Goal: Navigation & Orientation: Find specific page/section

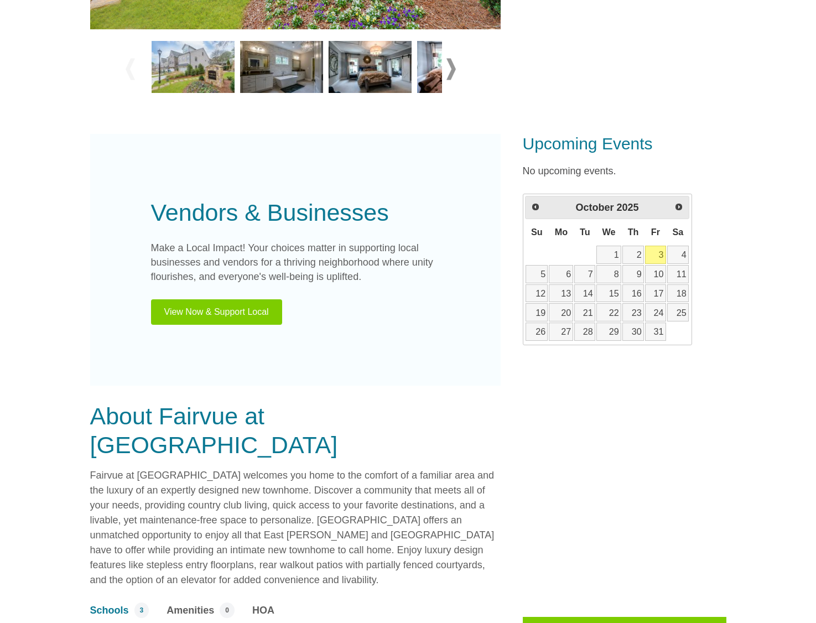
scroll to position [640, 0]
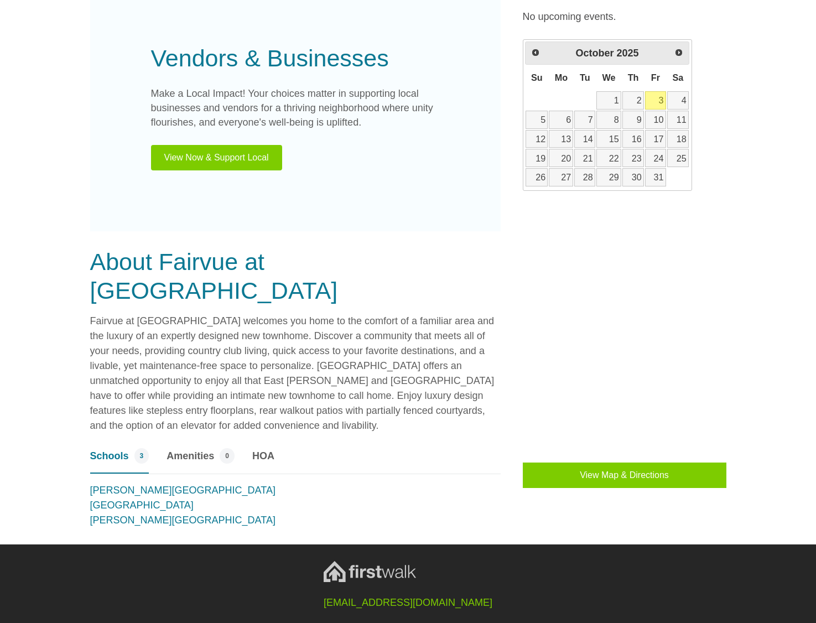
click at [264, 449] on span "HOA" at bounding box center [263, 456] width 22 height 15
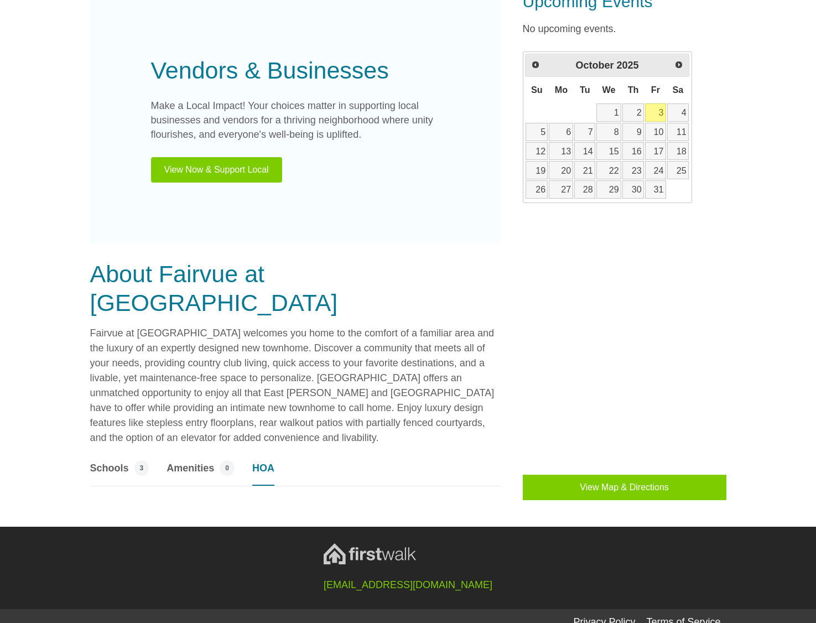
click at [194, 461] on span "Amenities" at bounding box center [191, 468] width 48 height 15
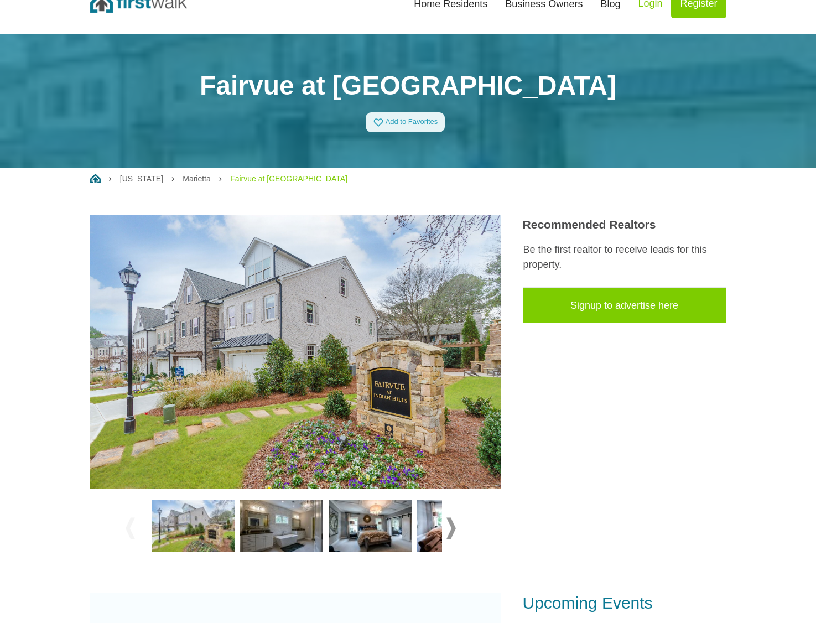
scroll to position [0, 0]
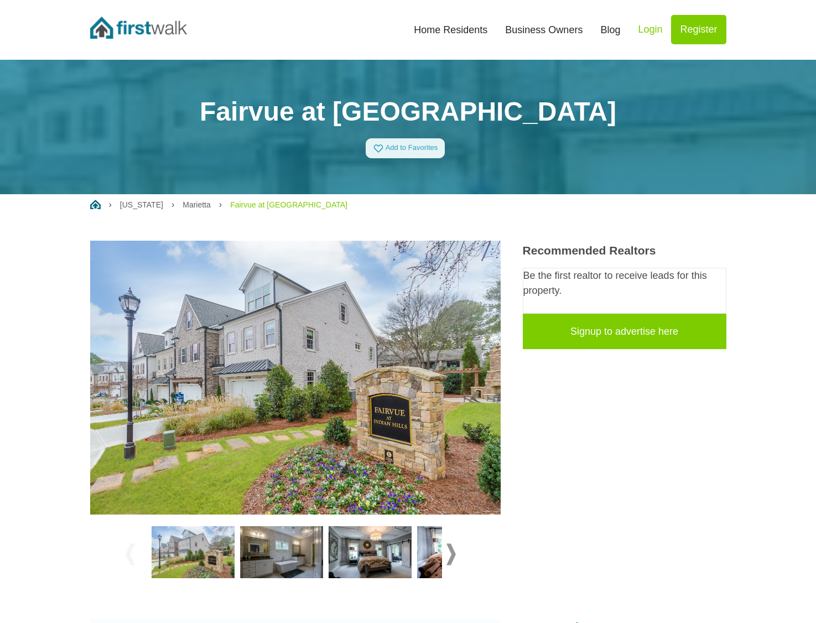
click at [458, 26] on link "Home Residents" at bounding box center [450, 30] width 91 height 24
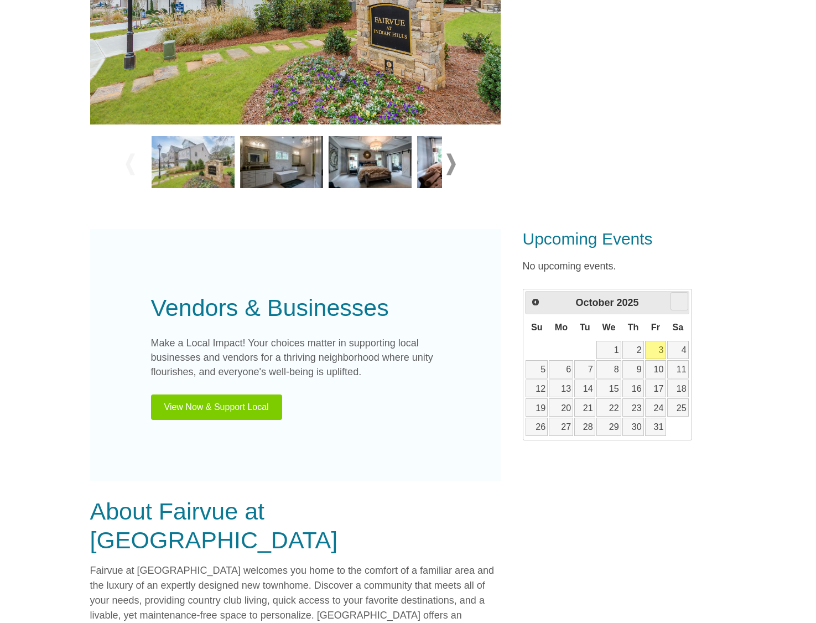
scroll to position [261, 0]
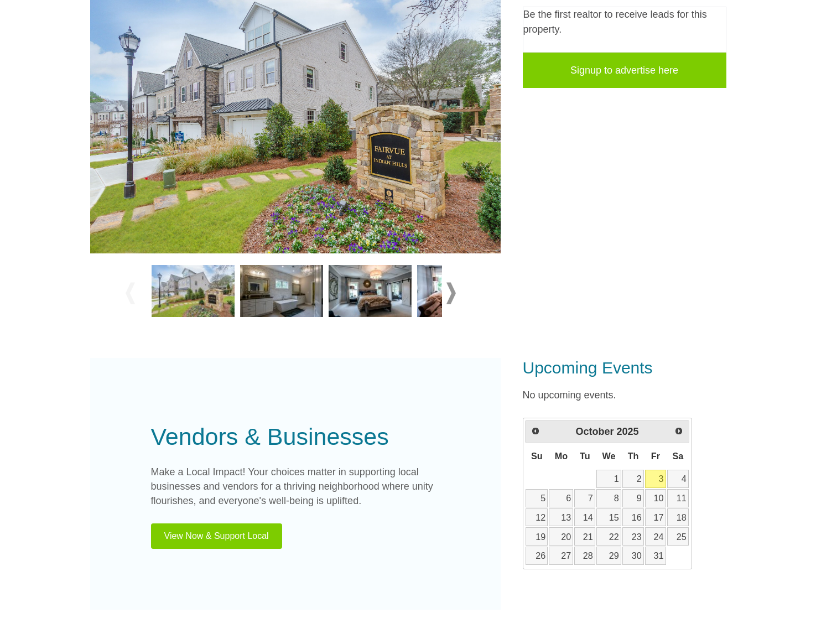
click at [454, 294] on span at bounding box center [450, 293] width 9 height 22
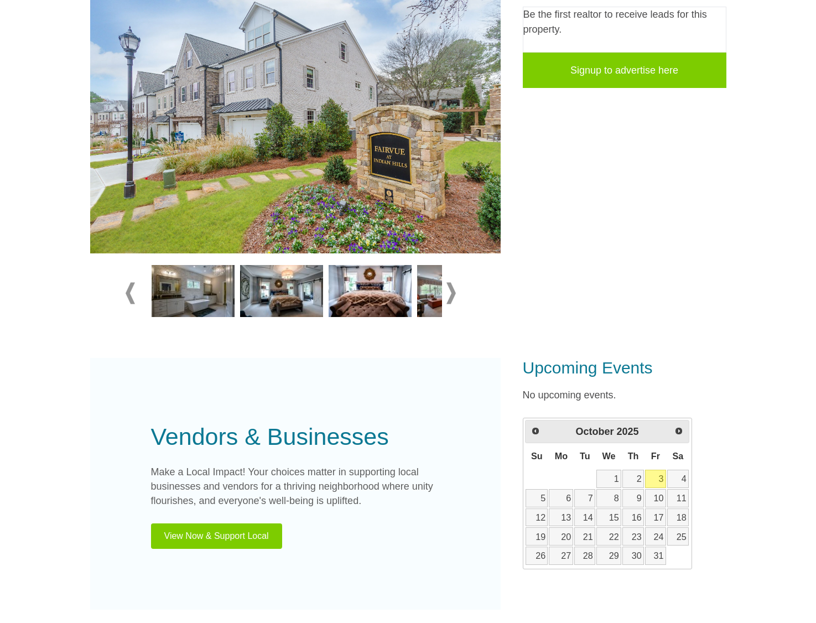
click at [454, 294] on span at bounding box center [450, 293] width 9 height 22
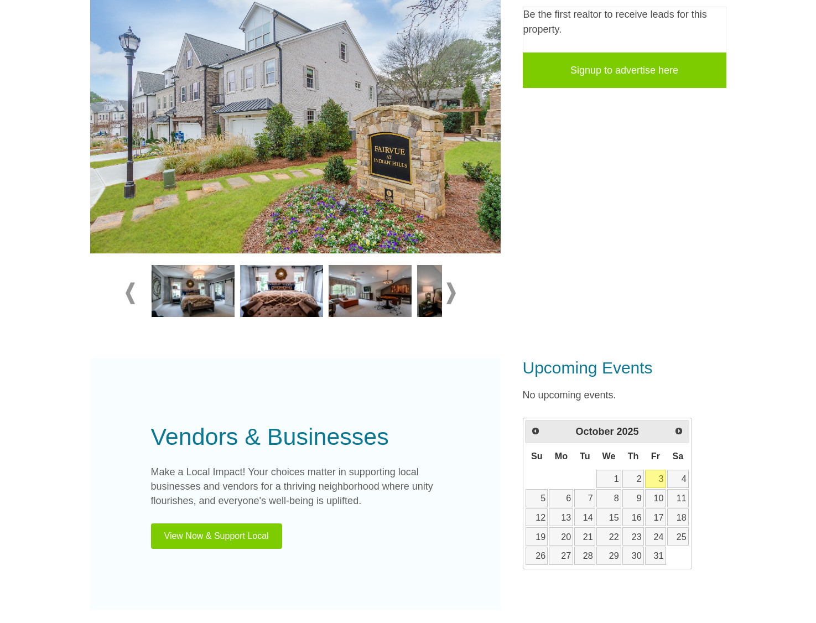
click at [454, 294] on span at bounding box center [450, 293] width 9 height 22
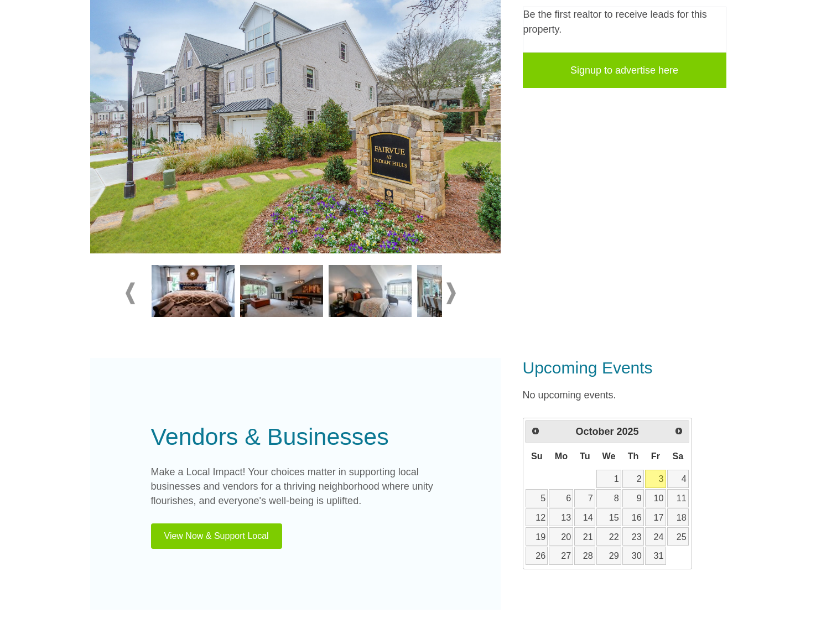
click at [454, 294] on span at bounding box center [450, 293] width 9 height 22
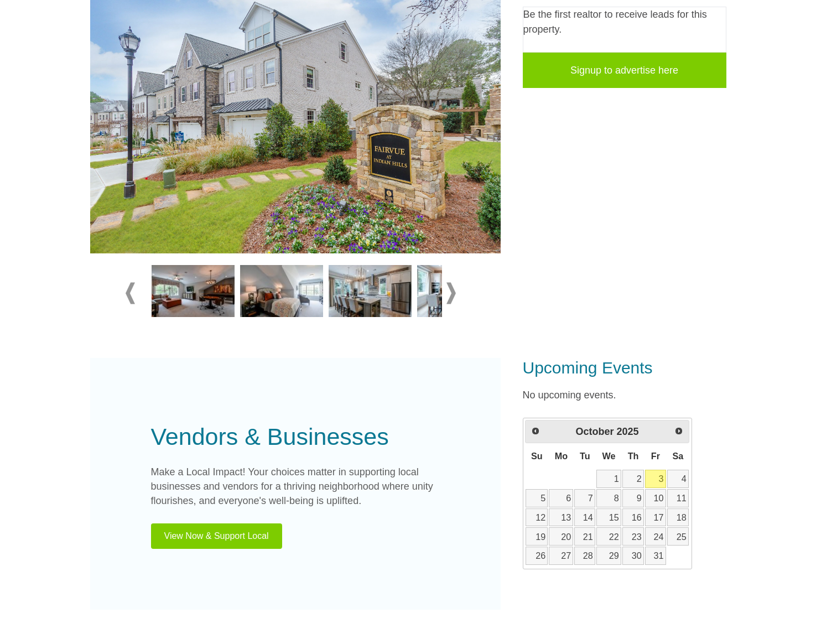
click at [454, 294] on span at bounding box center [450, 293] width 9 height 22
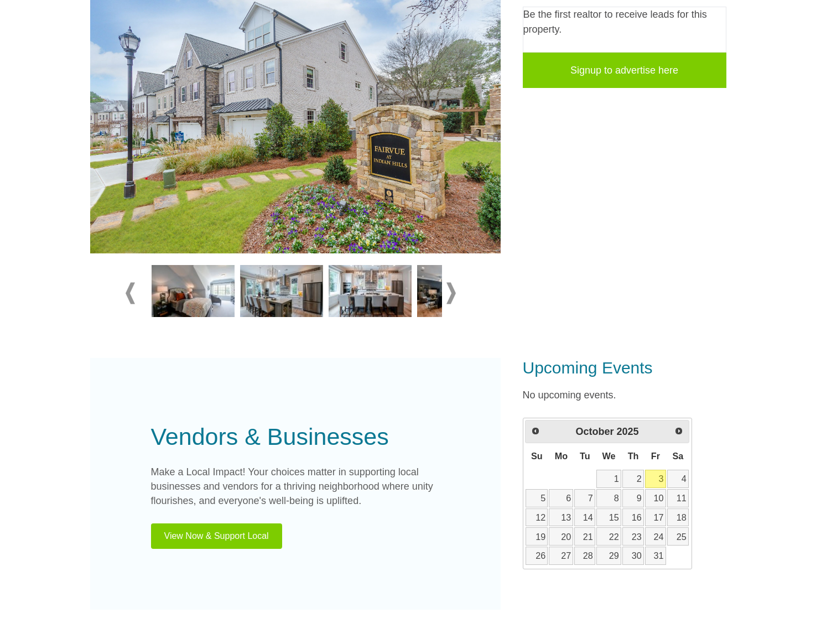
click at [454, 294] on span at bounding box center [450, 293] width 9 height 22
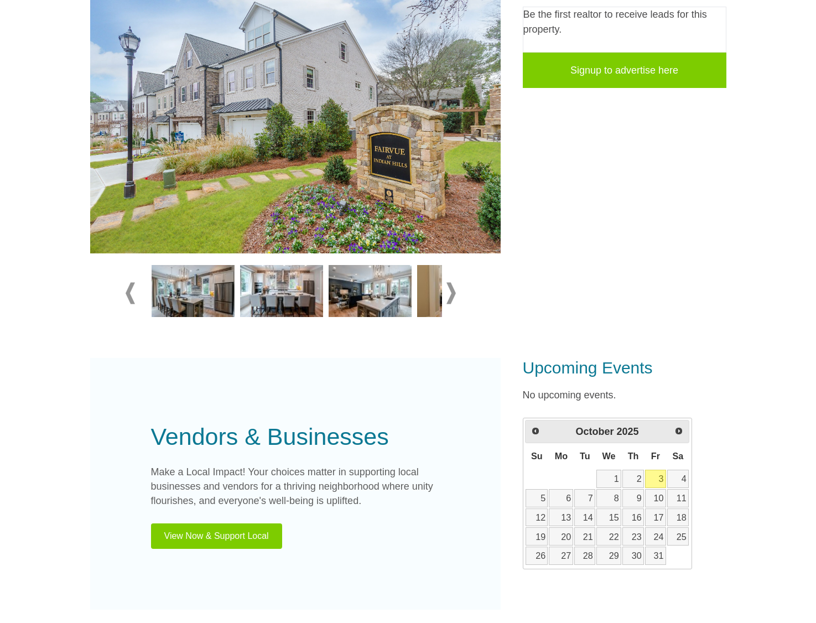
click at [454, 294] on span at bounding box center [450, 293] width 9 height 22
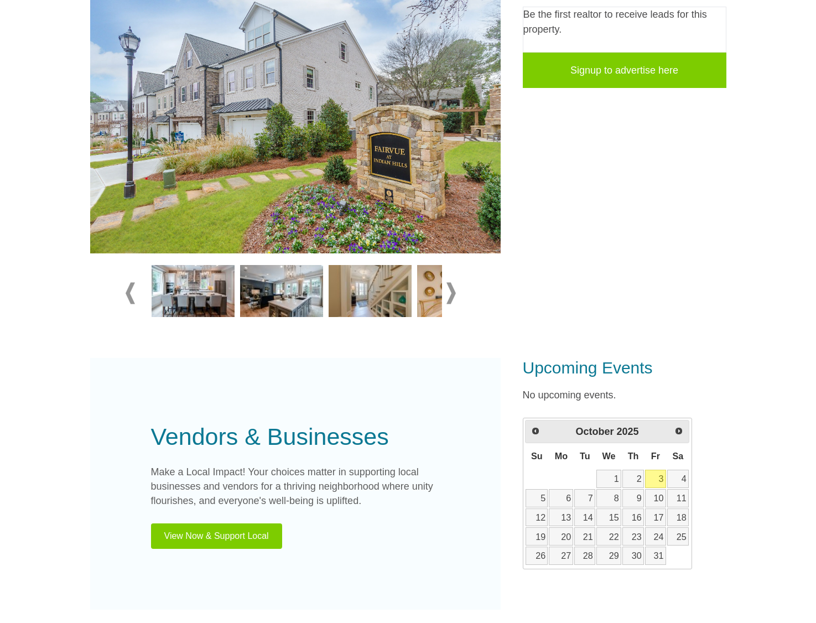
click at [454, 294] on span at bounding box center [450, 293] width 9 height 22
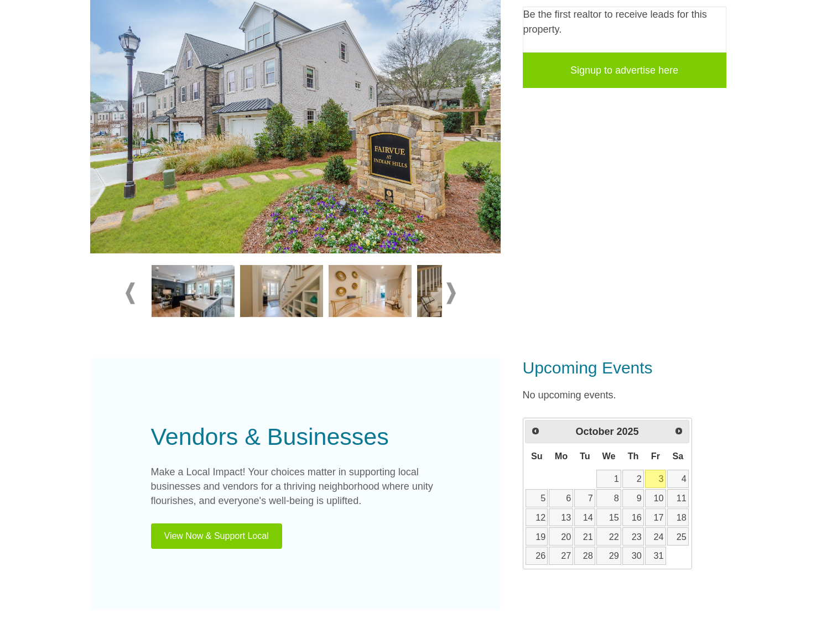
click at [454, 294] on span at bounding box center [450, 293] width 9 height 22
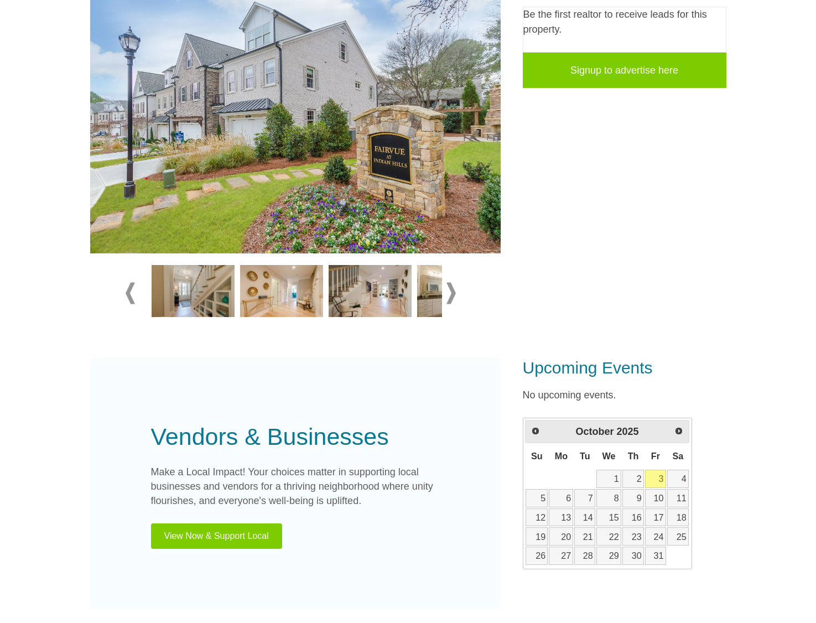
click at [454, 294] on span at bounding box center [450, 293] width 9 height 22
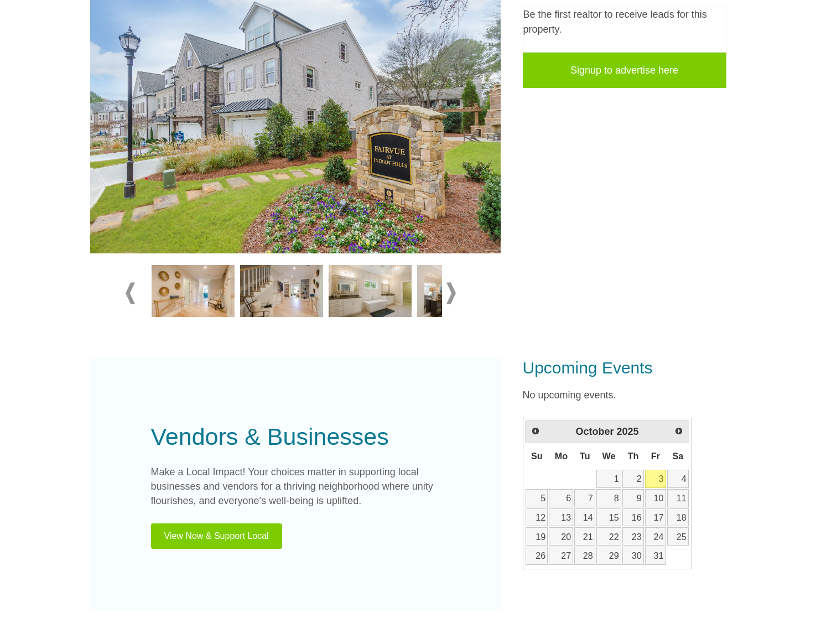
click at [454, 294] on span at bounding box center [450, 293] width 9 height 22
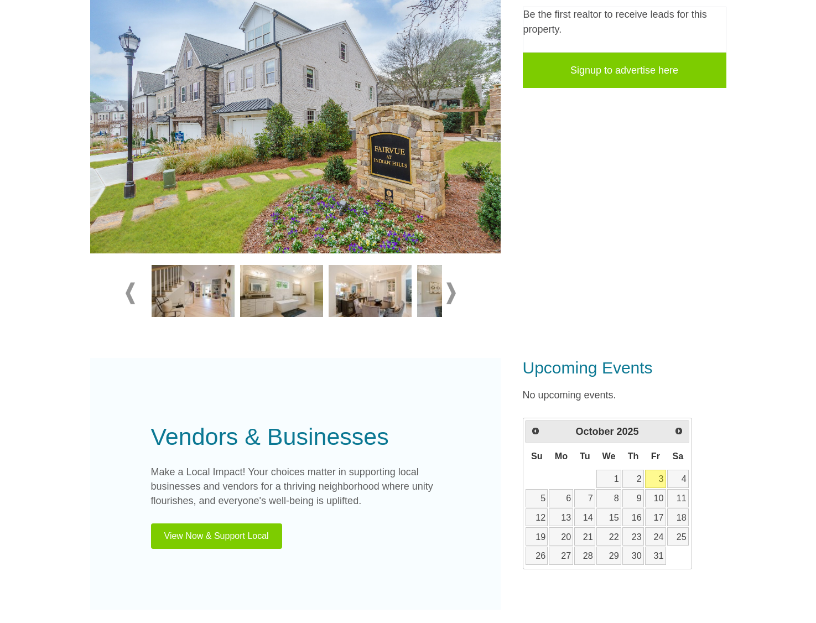
click at [454, 294] on span at bounding box center [450, 293] width 9 height 22
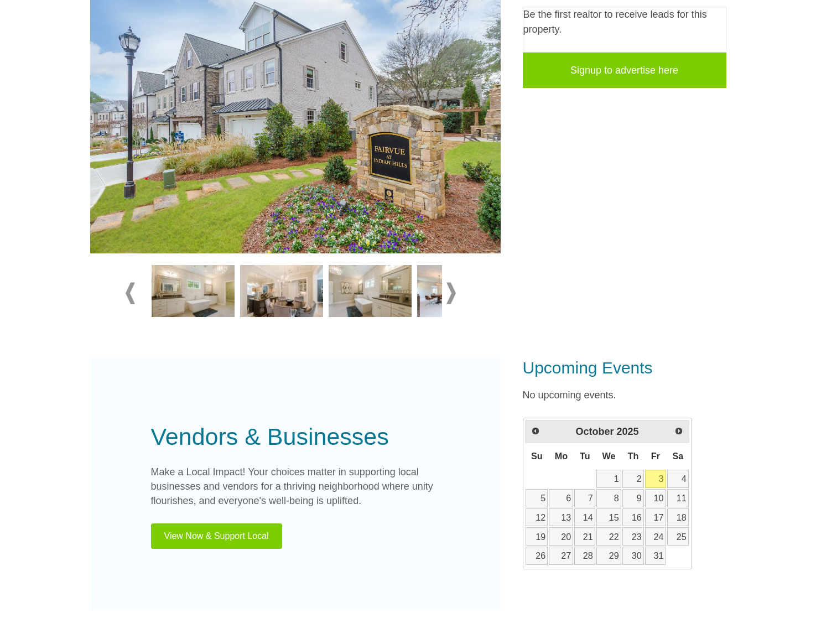
click at [454, 294] on span at bounding box center [450, 293] width 9 height 22
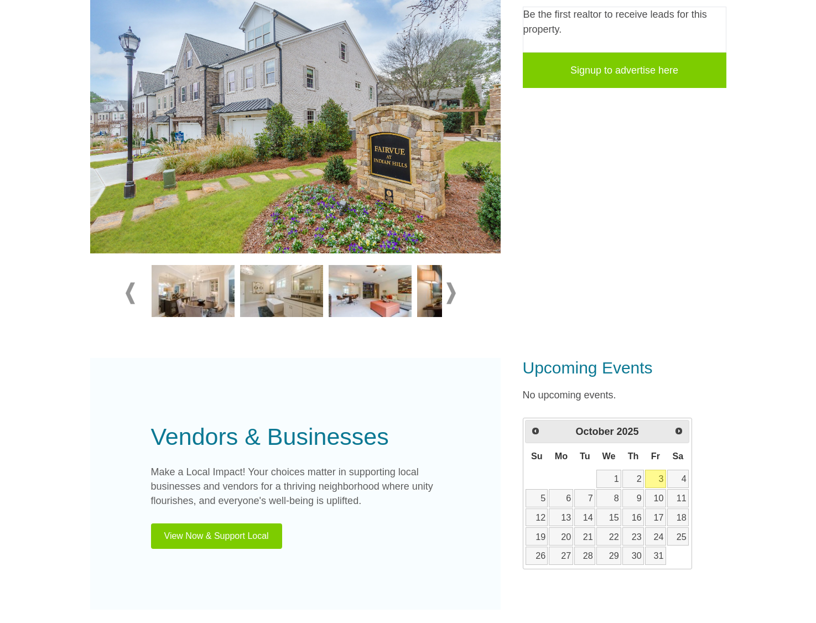
click at [376, 294] on img at bounding box center [370, 291] width 83 height 52
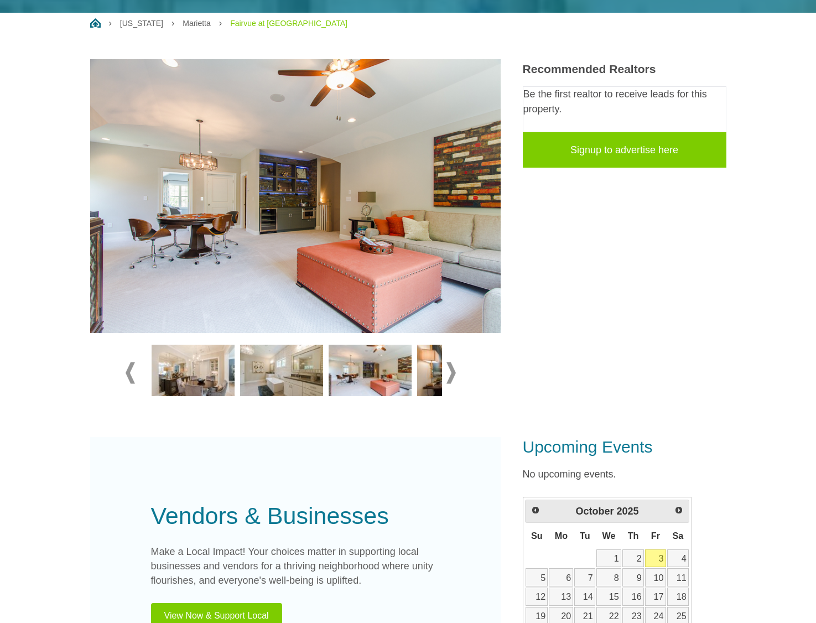
scroll to position [156, 0]
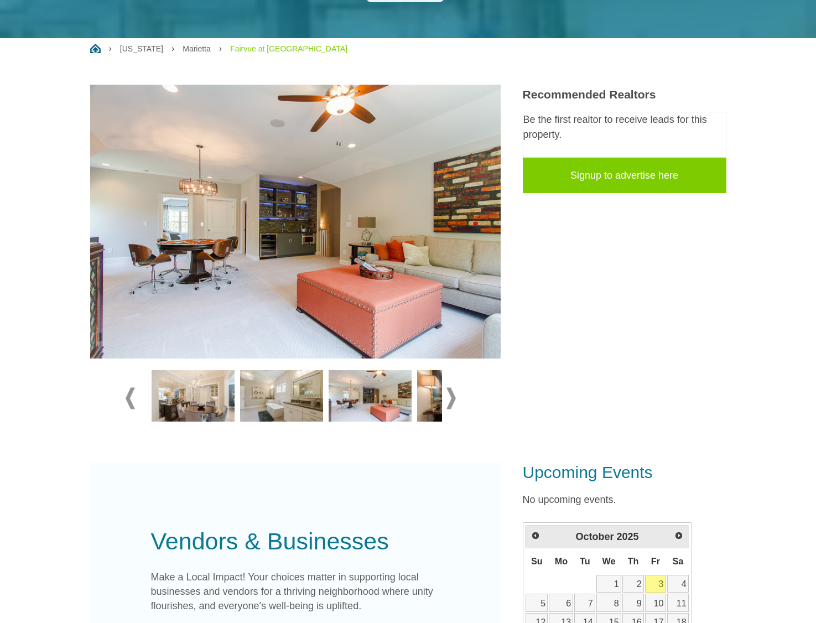
click at [447, 399] on span at bounding box center [450, 398] width 9 height 22
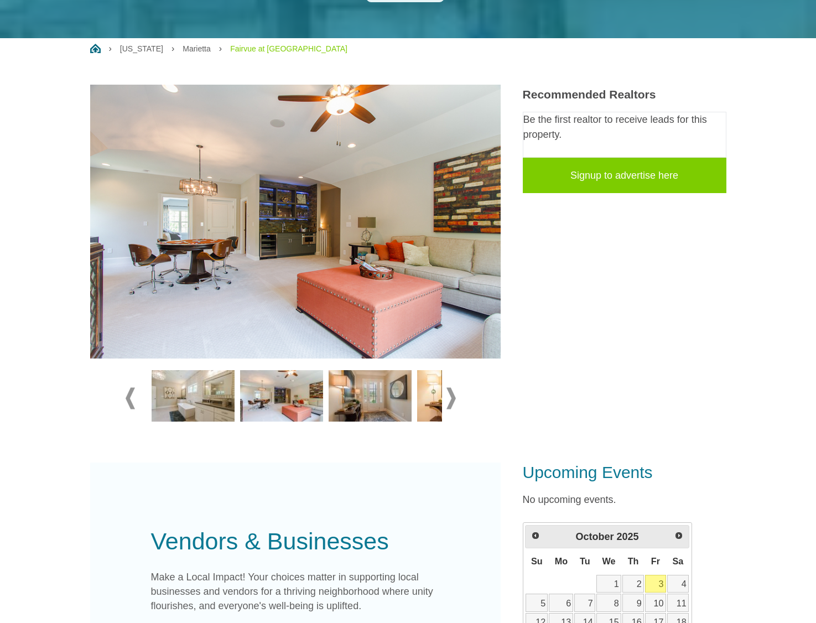
click at [368, 407] on img at bounding box center [370, 396] width 83 height 52
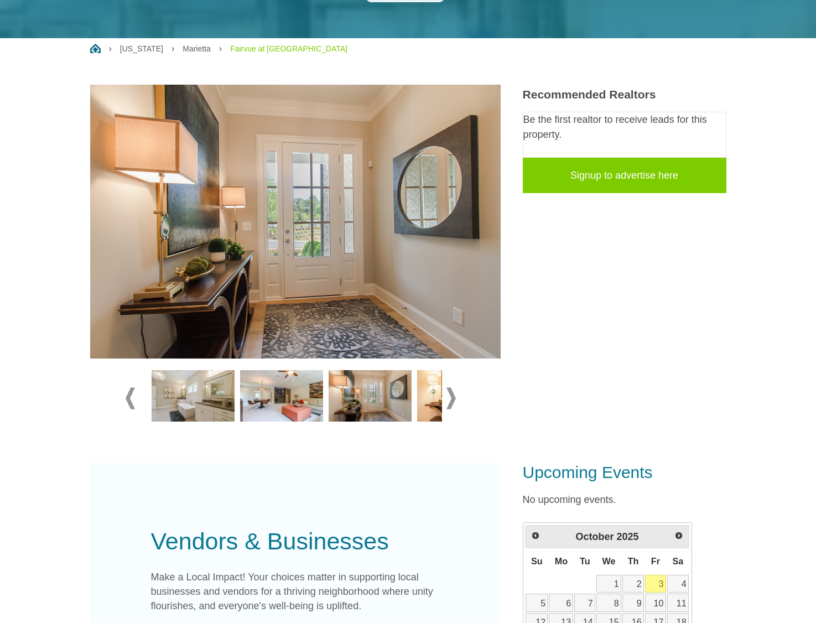
click at [459, 397] on div at bounding box center [296, 398] width 340 height 62
click at [453, 397] on span at bounding box center [450, 398] width 9 height 22
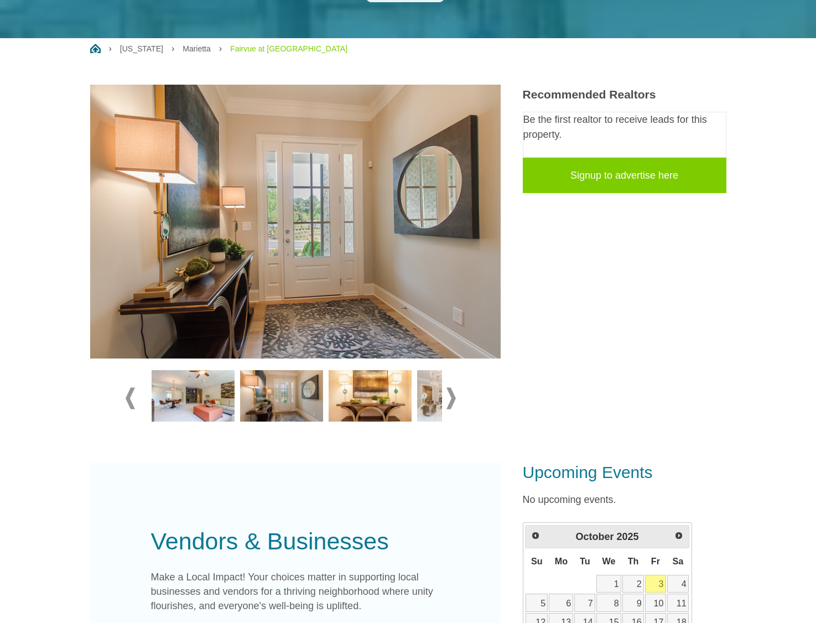
click at [453, 397] on span at bounding box center [450, 398] width 9 height 22
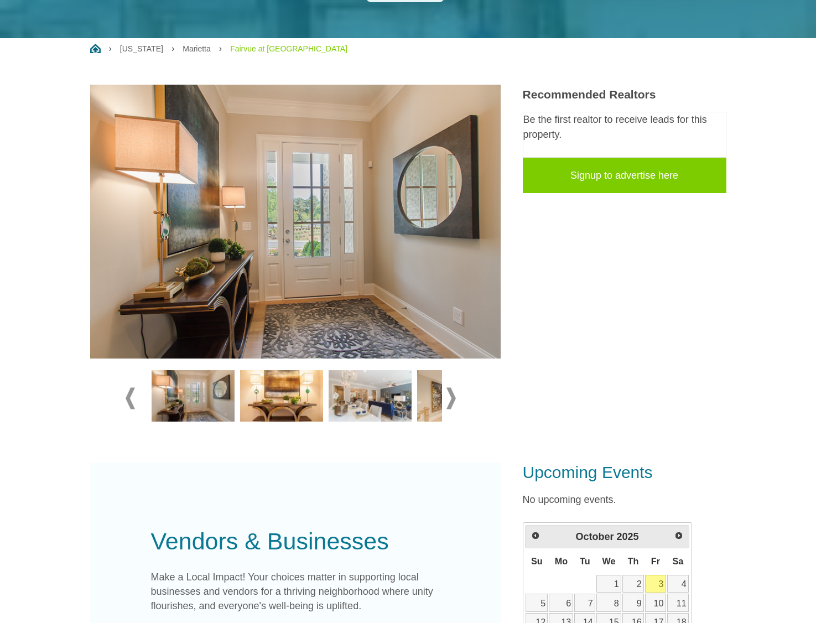
click at [453, 397] on span at bounding box center [450, 398] width 9 height 22
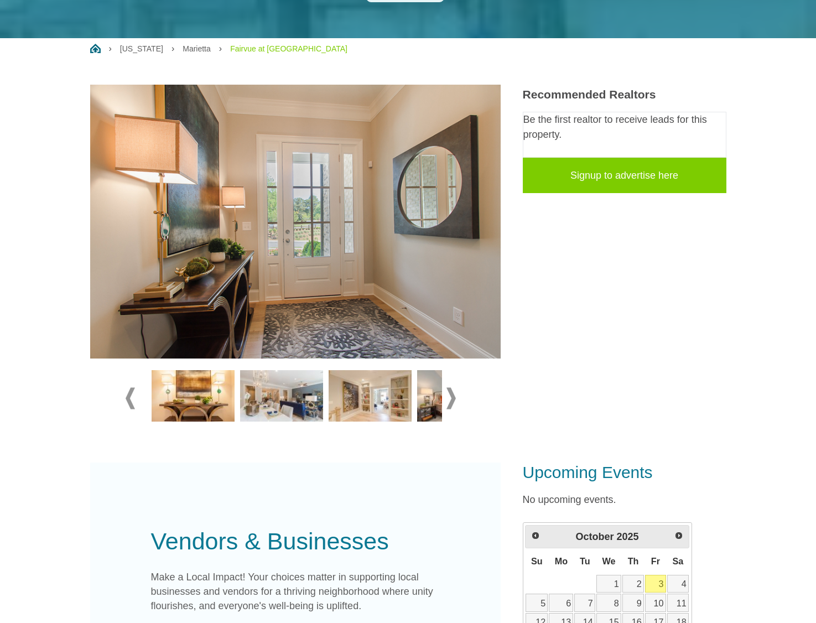
click at [453, 397] on span at bounding box center [450, 398] width 9 height 22
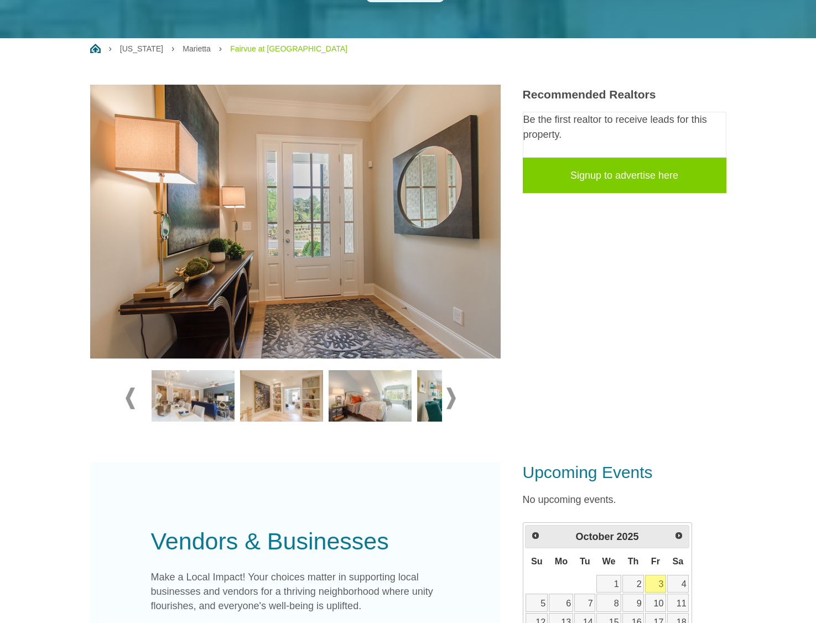
click at [307, 407] on img at bounding box center [281, 396] width 83 height 52
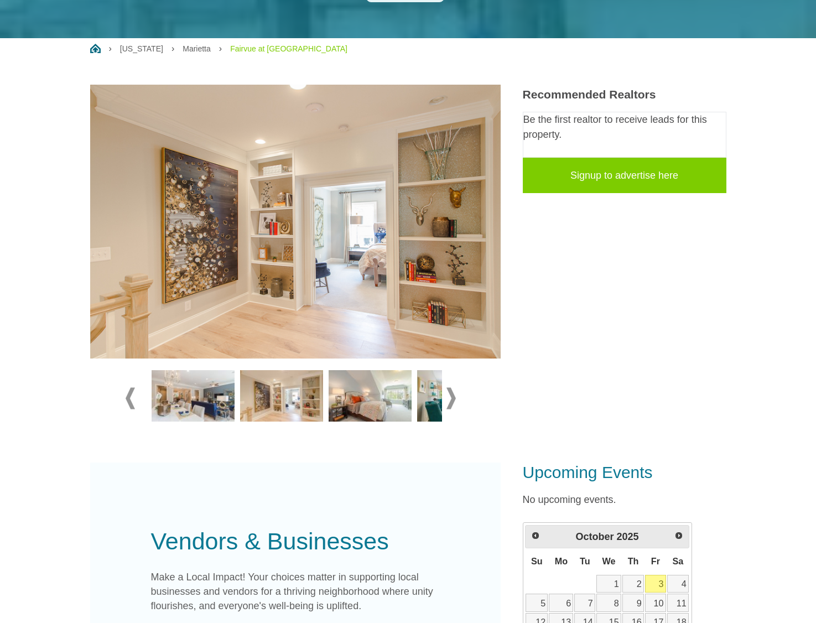
click at [456, 398] on div at bounding box center [296, 398] width 340 height 62
click at [453, 396] on span at bounding box center [450, 398] width 9 height 22
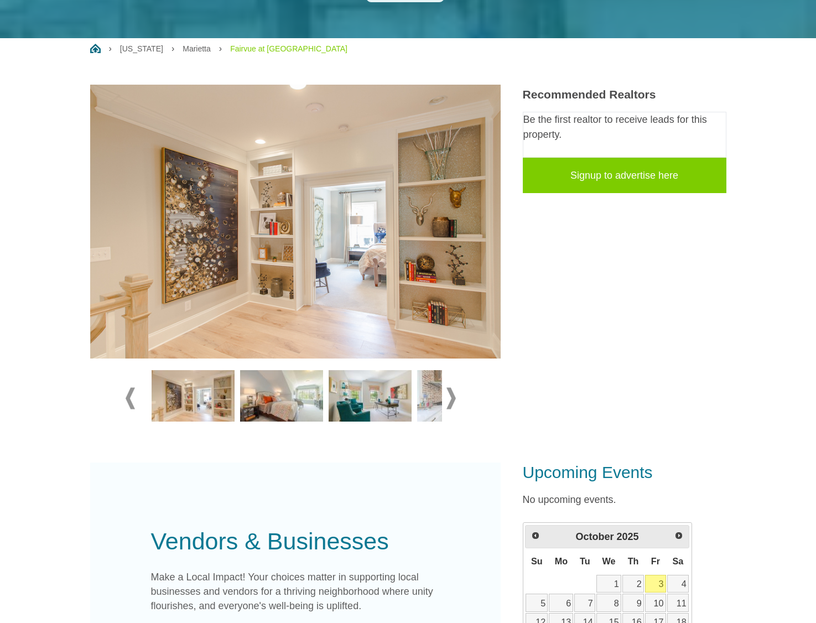
click at [316, 401] on img at bounding box center [281, 396] width 83 height 52
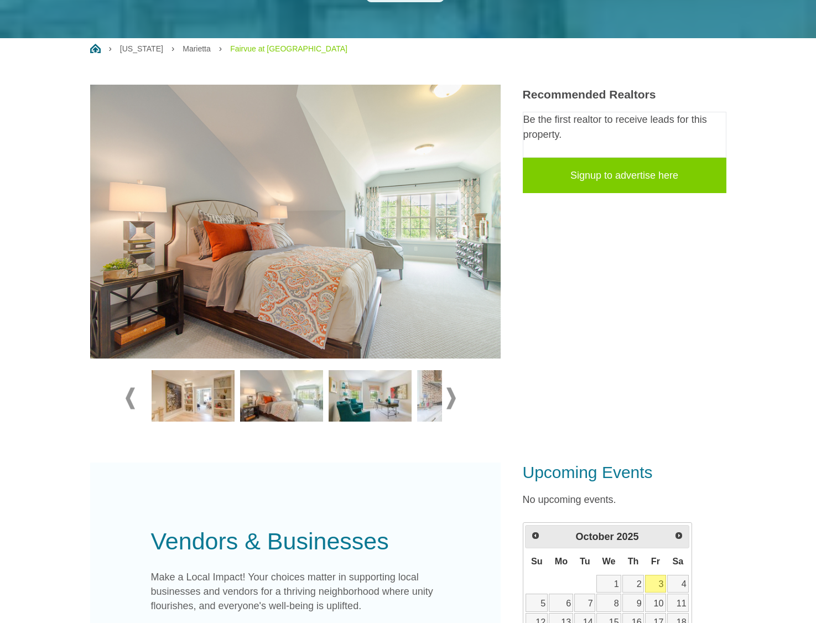
click at [352, 401] on img at bounding box center [370, 396] width 83 height 52
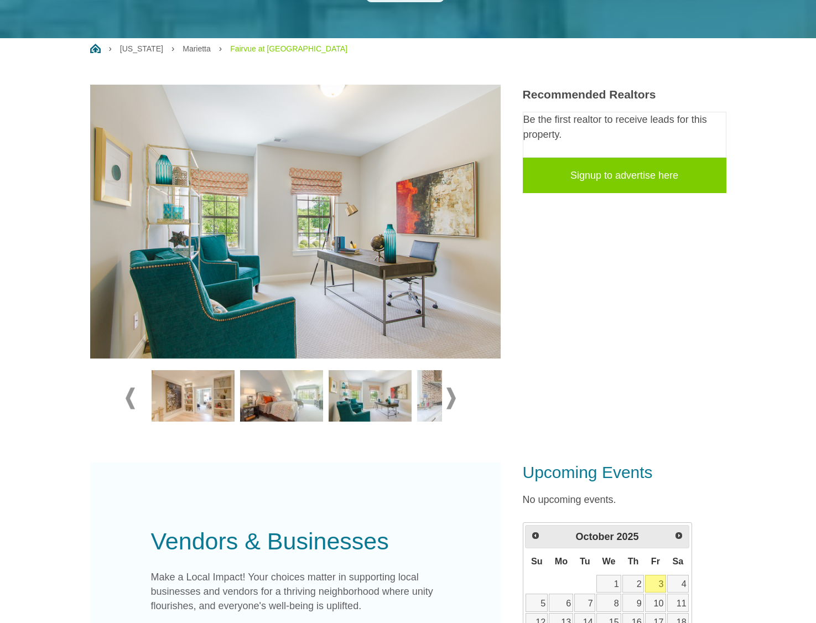
click at [451, 397] on span at bounding box center [450, 398] width 9 height 22
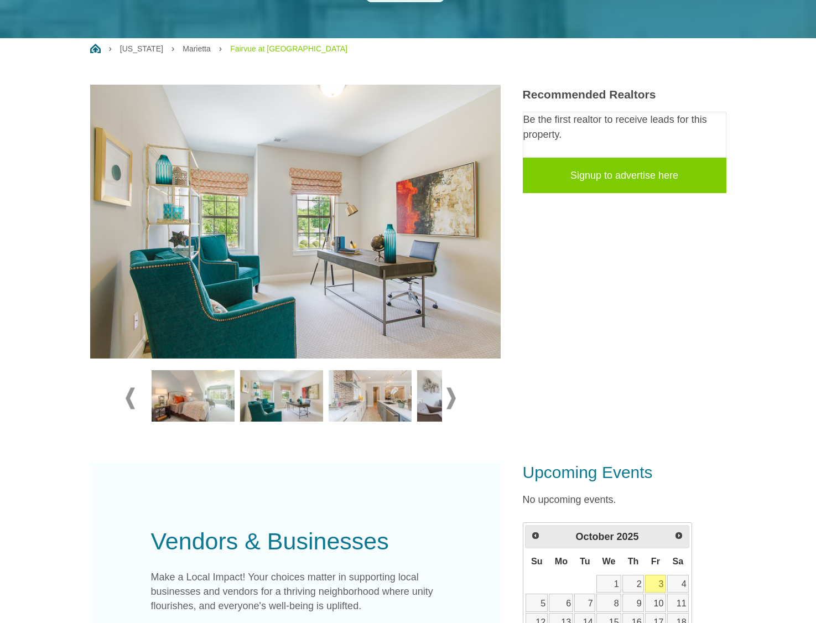
click at [353, 394] on img at bounding box center [370, 396] width 83 height 52
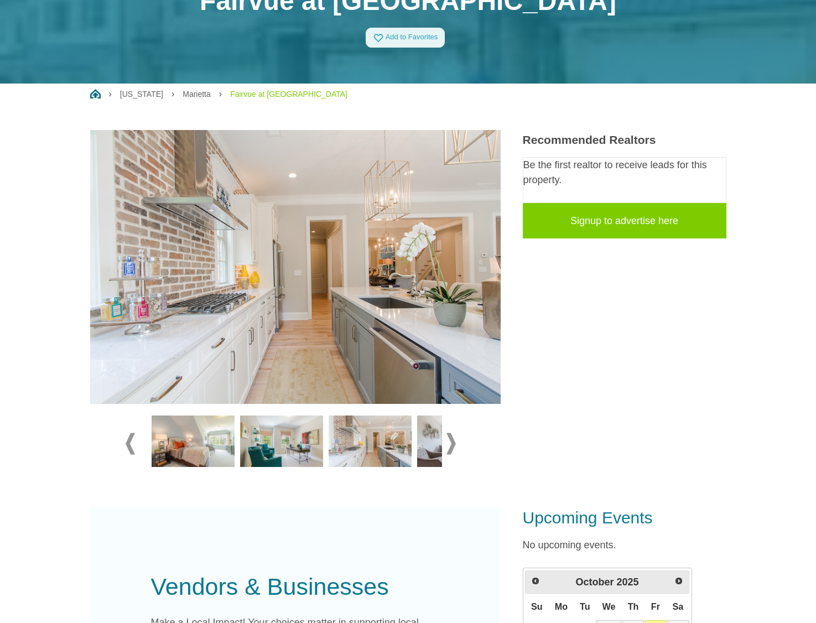
scroll to position [0, 0]
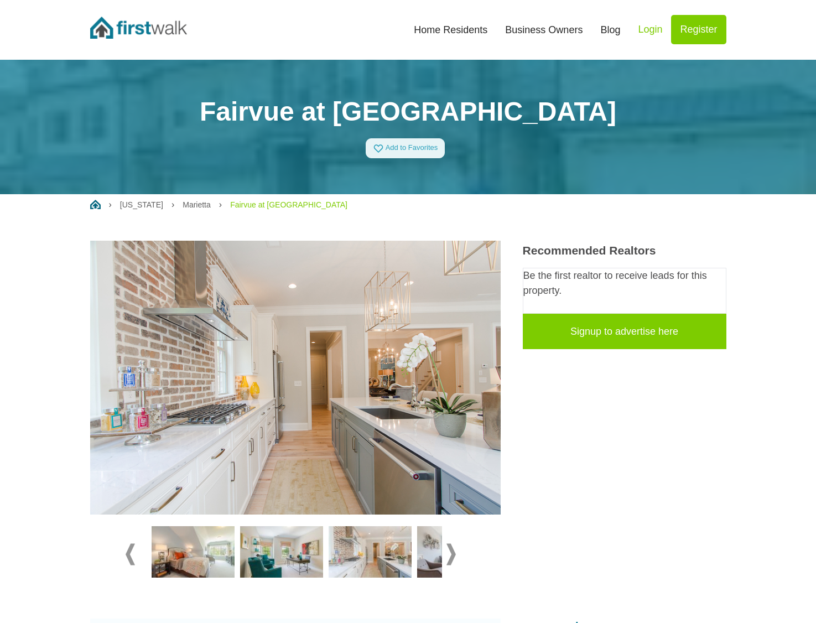
click at [464, 28] on link "Home Residents" at bounding box center [450, 30] width 91 height 24
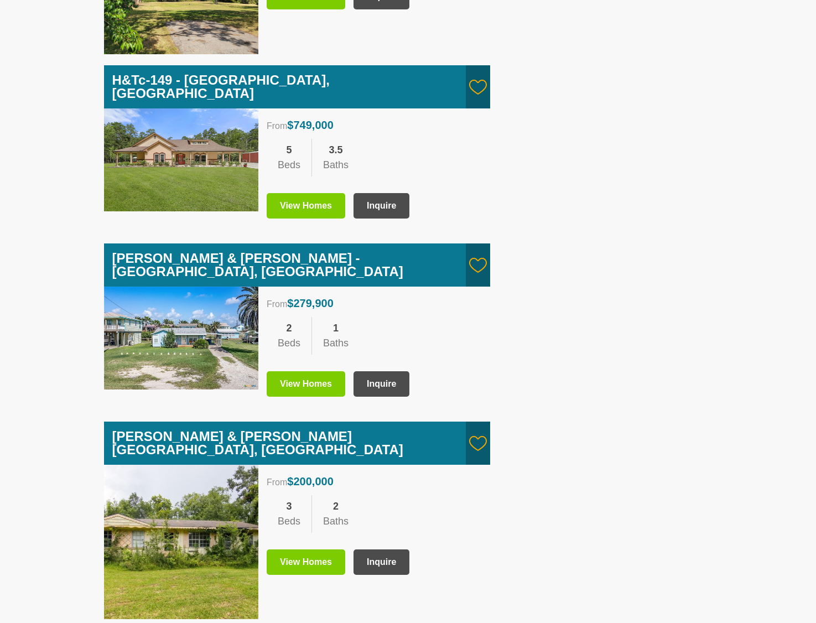
scroll to position [79, 0]
